Goal: Information Seeking & Learning: Understand process/instructions

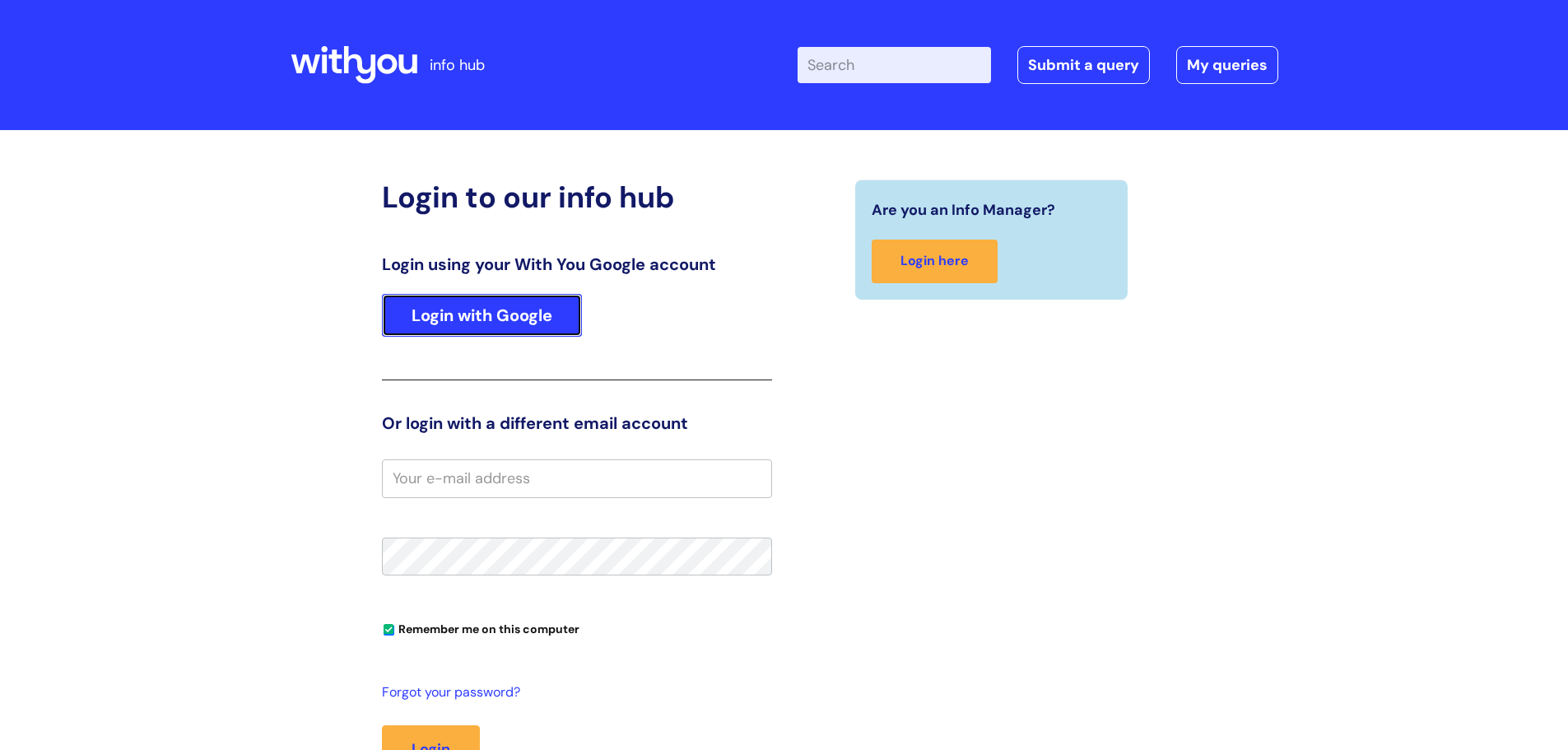
click at [505, 304] on link "Login with Google" at bounding box center [481, 315] width 200 height 43
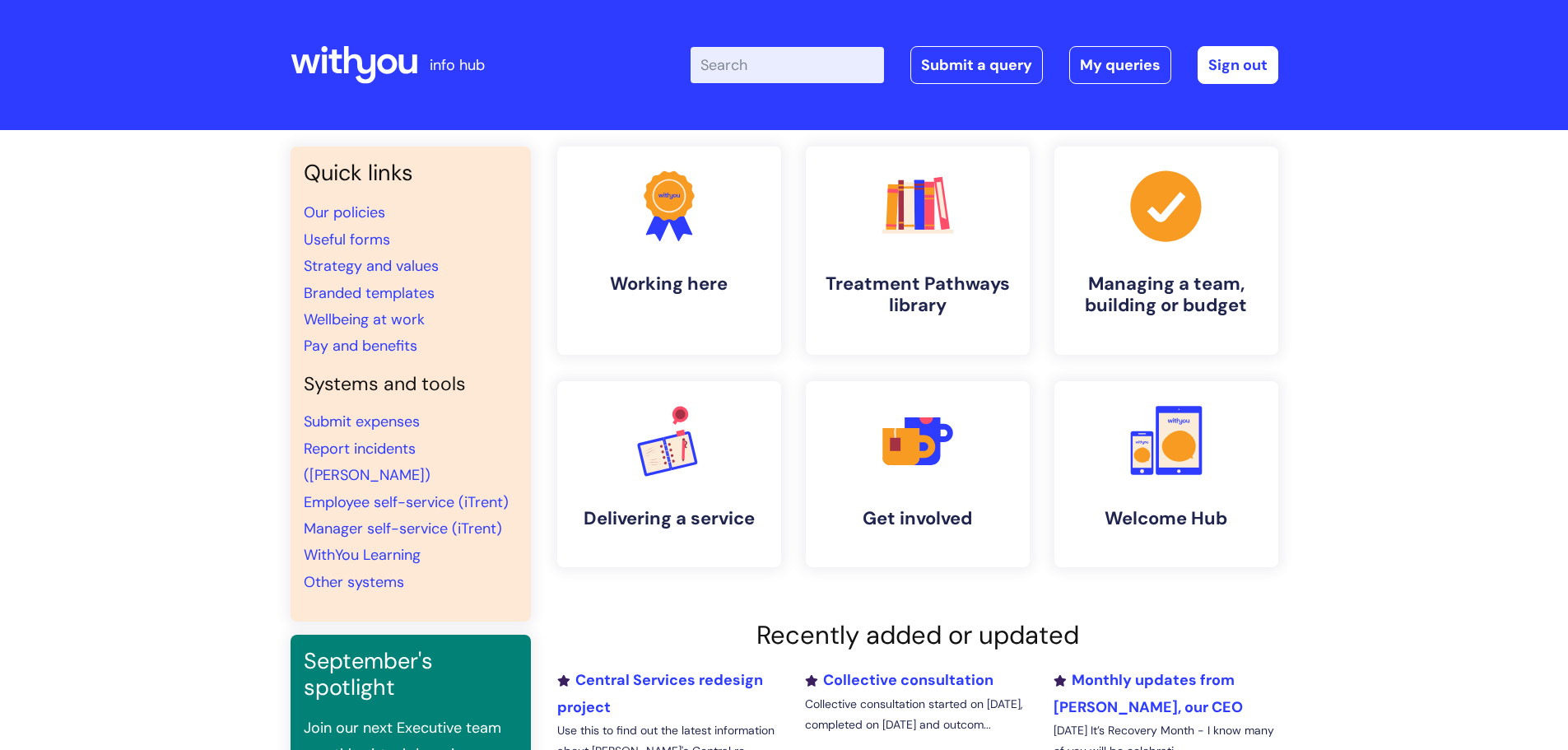
click at [765, 63] on input "Enter your search term here..." at bounding box center [788, 65] width 194 height 36
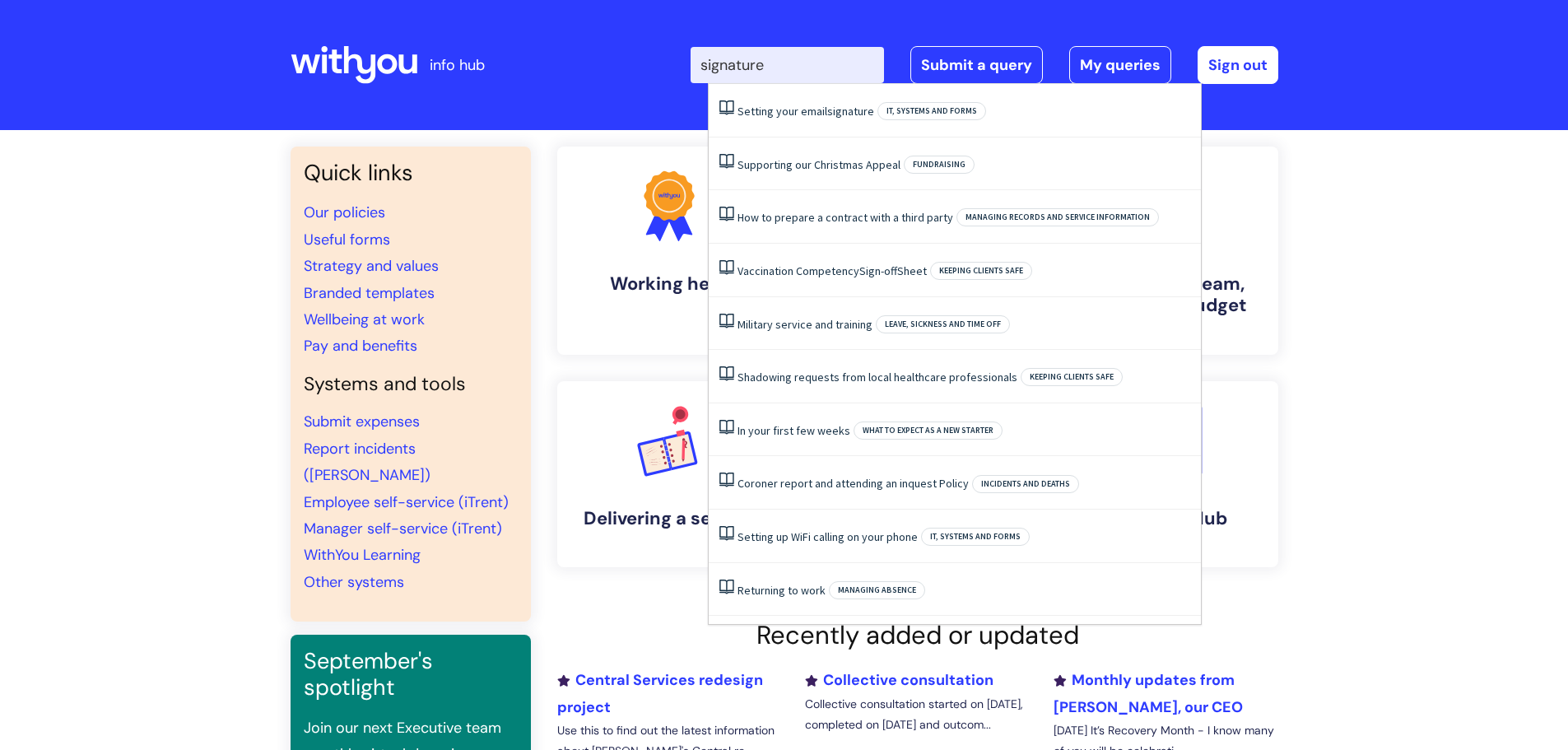
type input "signature"
click button "Search" at bounding box center [0, 0] width 0 height 0
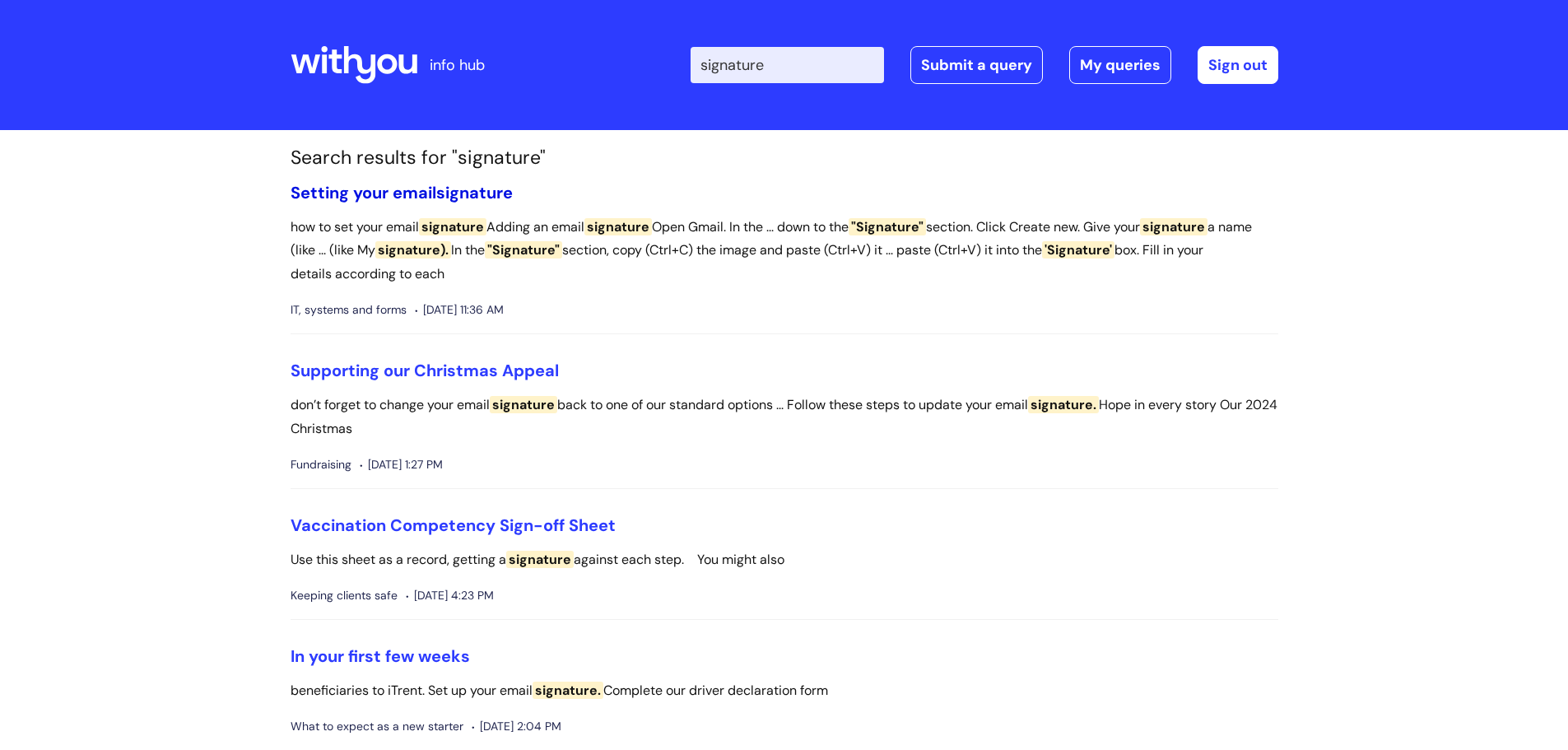
click at [361, 196] on link "Setting your email signature" at bounding box center [402, 192] width 222 height 21
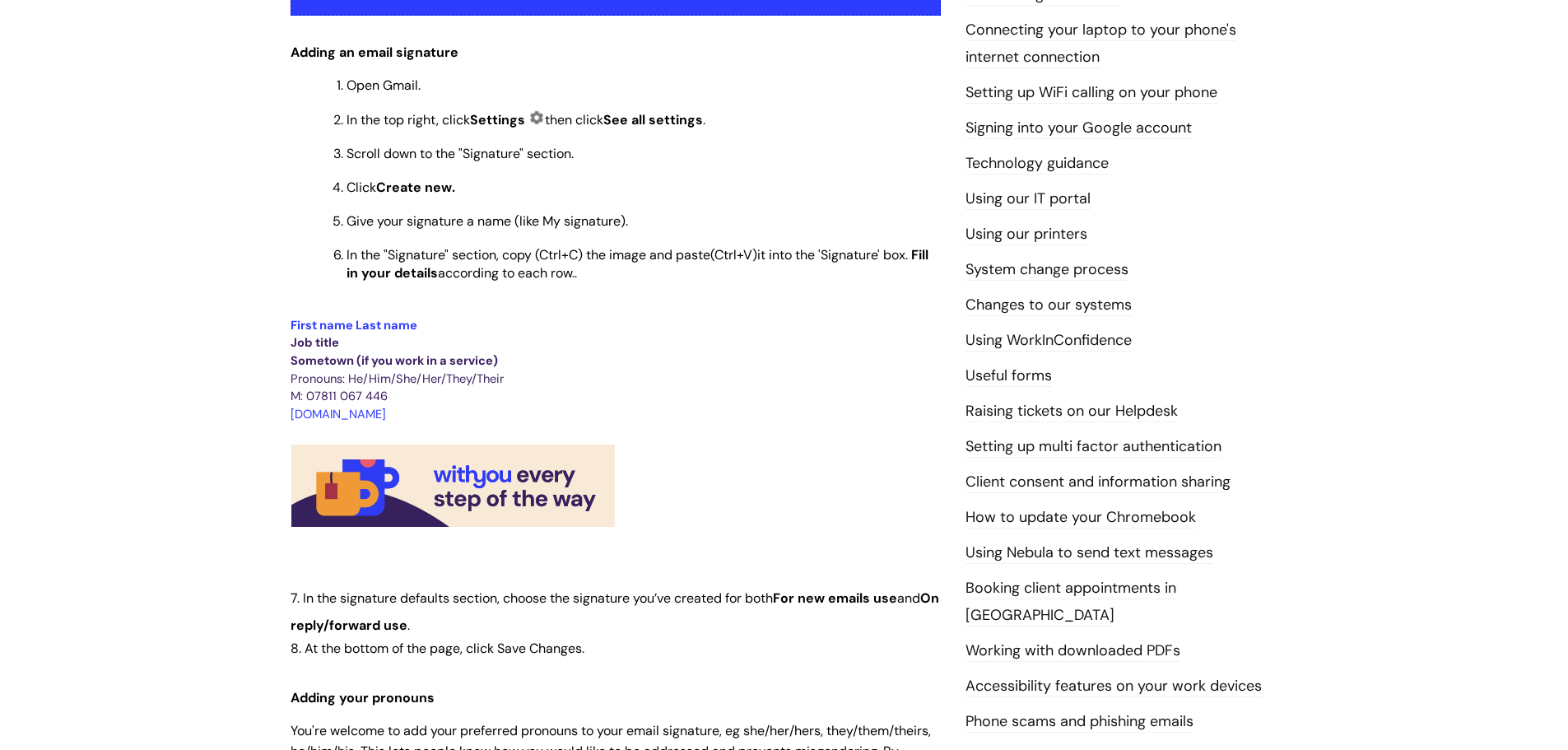
scroll to position [412, 0]
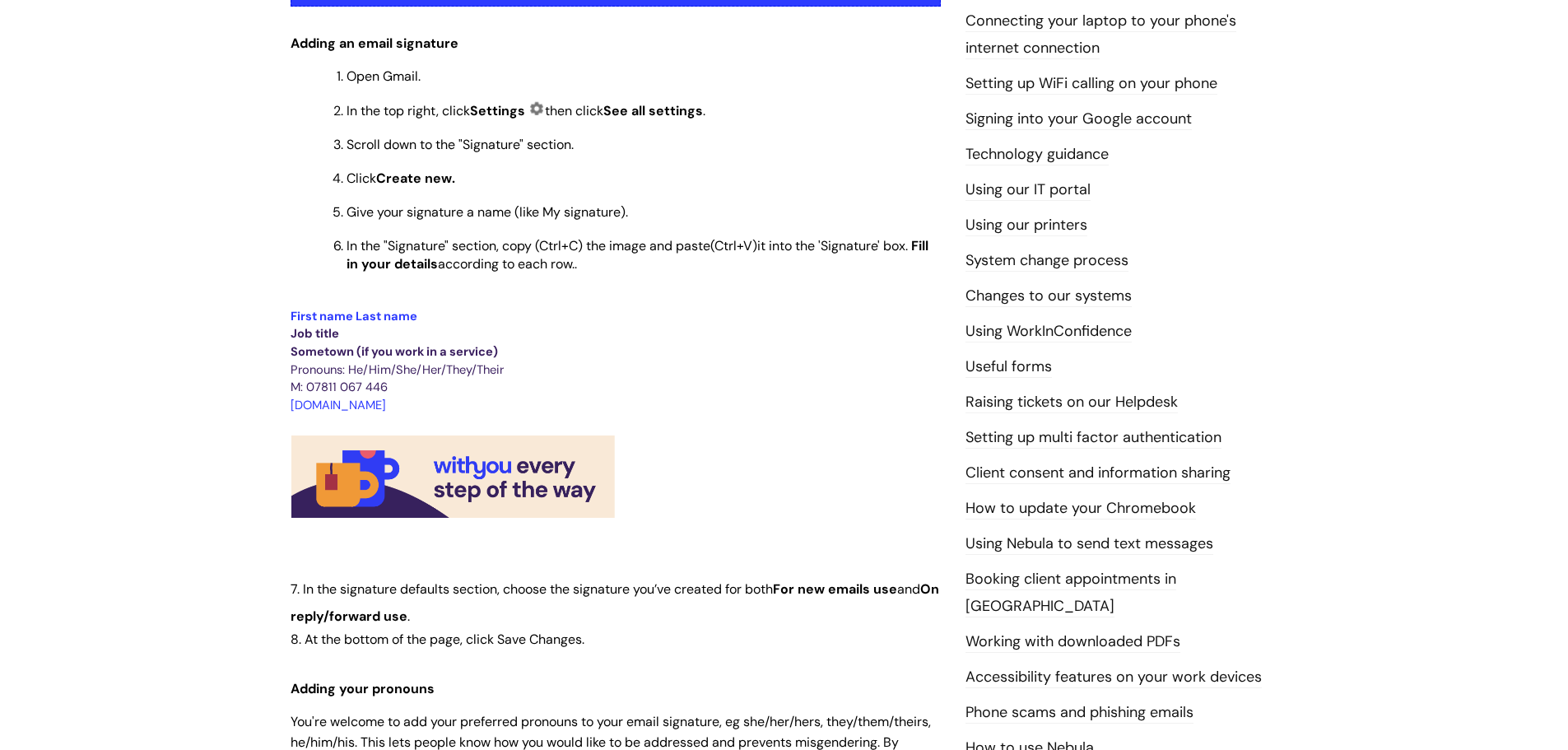
drag, startPoint x: 292, startPoint y: 313, endPoint x: 414, endPoint y: 403, distance: 151.6
click at [414, 403] on div "Use this to Find out how to set your email signature Adding an email signature …" at bounding box center [616, 529] width 650 height 1260
click at [250, 314] on div "Info Hub Categories Working here IT, systems and forms Setting your email signa…" at bounding box center [784, 519] width 1568 height 1602
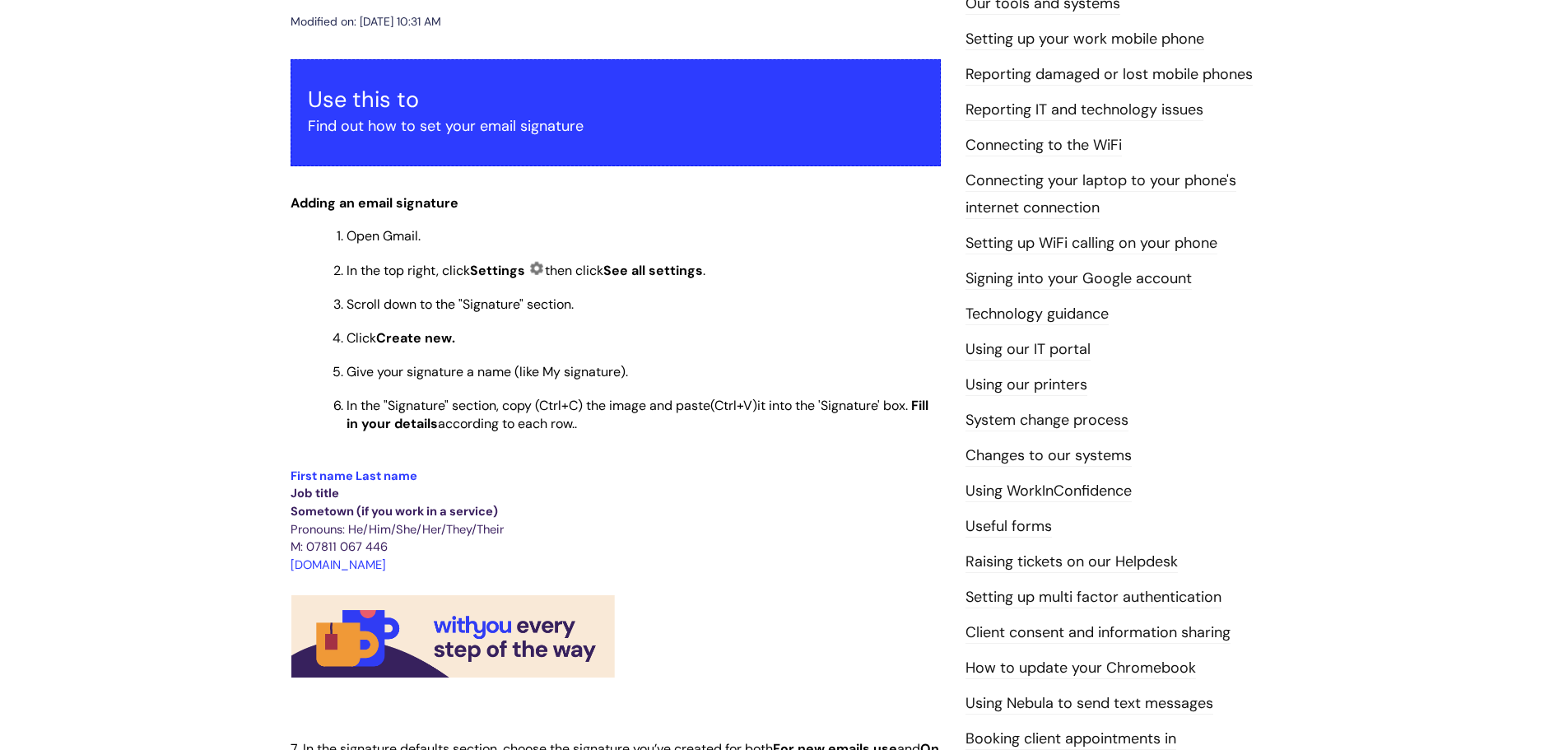
scroll to position [0, 0]
